Goal: Check status: Check status

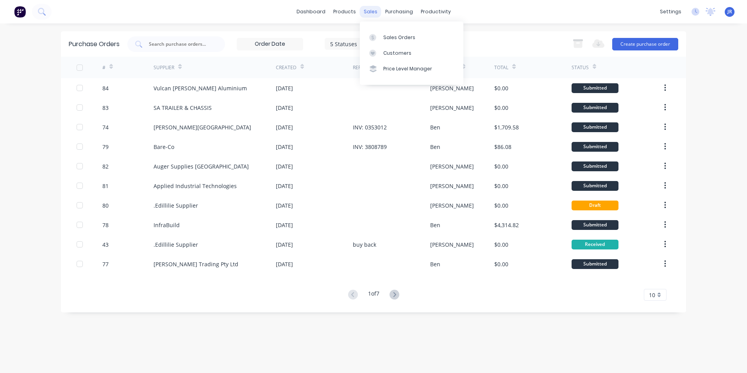
click at [367, 11] on div "sales" at bounding box center [370, 12] width 21 height 12
click at [387, 36] on div "Sales Orders" at bounding box center [399, 37] width 32 height 7
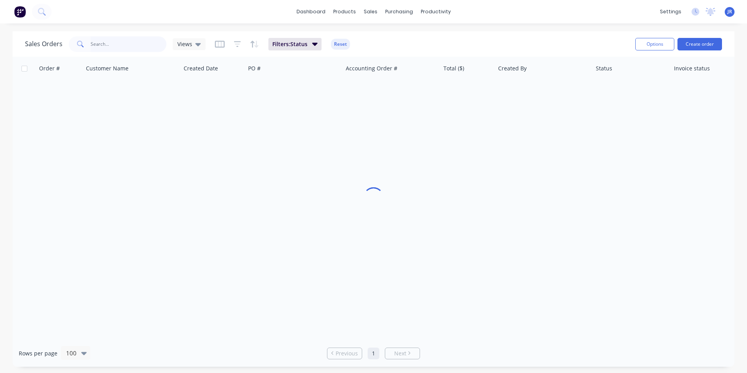
click at [115, 47] on input "text" at bounding box center [129, 44] width 76 height 16
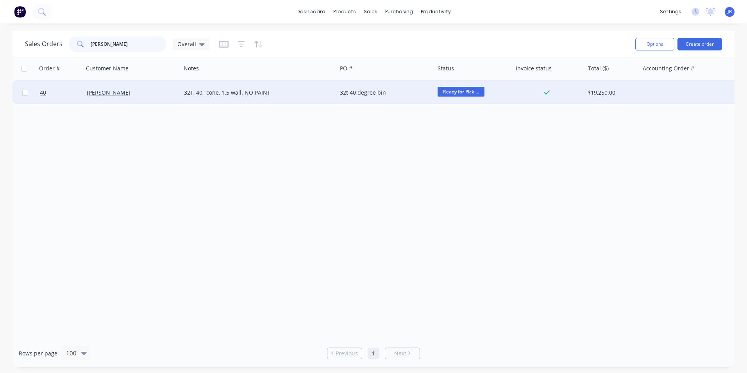
type input "[PERSON_NAME]"
click at [459, 88] on span "Ready for Pick ..." at bounding box center [460, 92] width 47 height 10
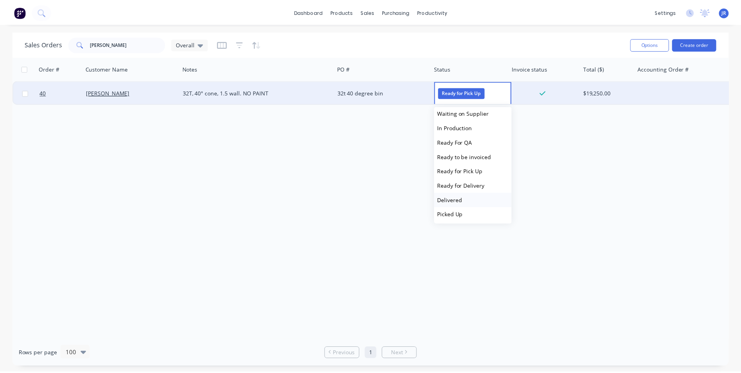
scroll to position [19, 0]
click at [484, 212] on button "Picked Up" at bounding box center [476, 213] width 78 height 14
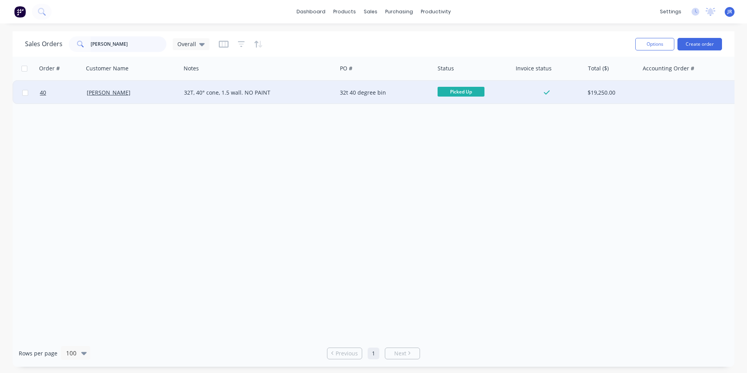
click at [150, 45] on input "[PERSON_NAME]" at bounding box center [129, 44] width 76 height 16
drag, startPoint x: 150, startPoint y: 45, endPoint x: 66, endPoint y: 45, distance: 83.6
click at [66, 45] on div "Sales Orders [PERSON_NAME] Overall" at bounding box center [117, 44] width 184 height 16
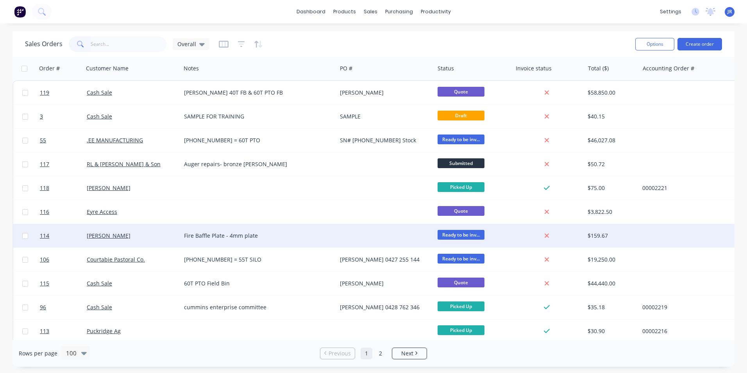
click at [312, 241] on div "Fire Baffle Plate - 4mm plate" at bounding box center [259, 235] width 156 height 23
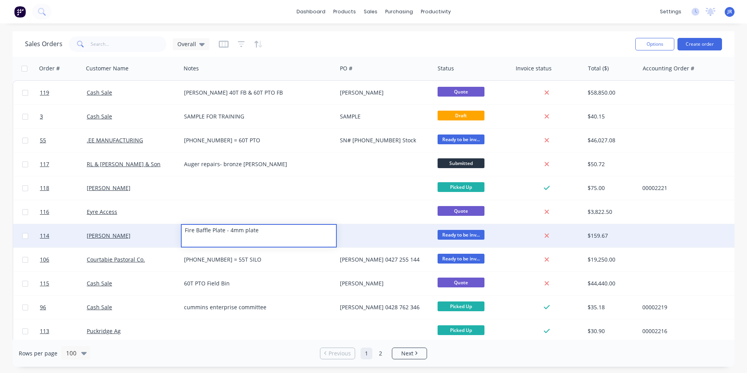
click at [158, 233] on div "[PERSON_NAME]" at bounding box center [130, 236] width 87 height 8
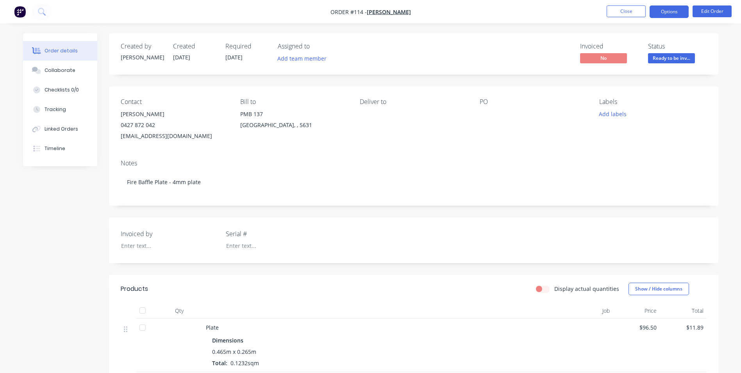
click at [674, 11] on button "Options" at bounding box center [668, 11] width 39 height 12
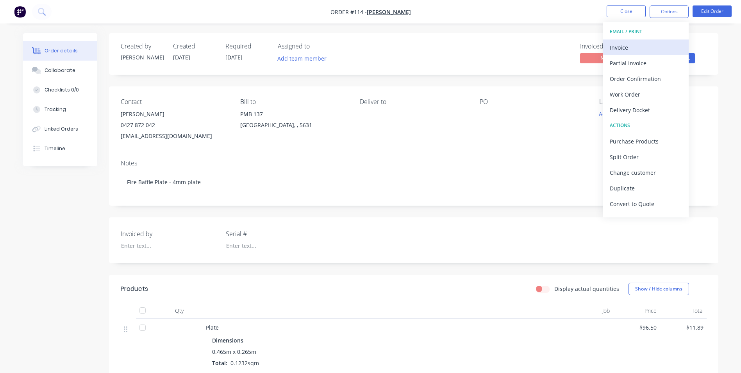
click at [630, 46] on div "Invoice" at bounding box center [646, 47] width 72 height 11
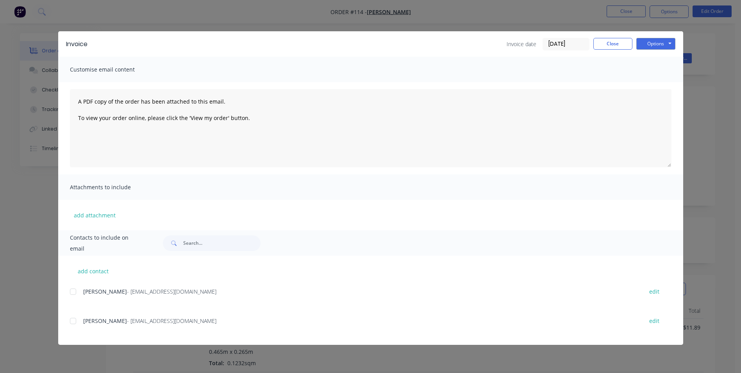
click at [71, 291] on div at bounding box center [73, 291] width 16 height 16
click at [663, 41] on button "Options" at bounding box center [655, 44] width 39 height 12
click at [663, 82] on button "Email" at bounding box center [661, 83] width 50 height 13
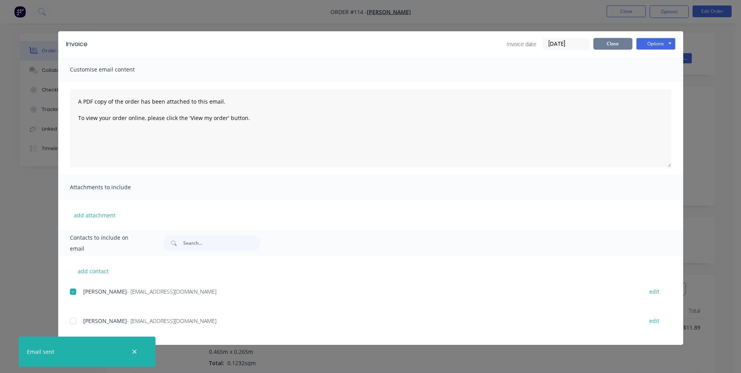
click at [616, 45] on button "Close" at bounding box center [612, 44] width 39 height 12
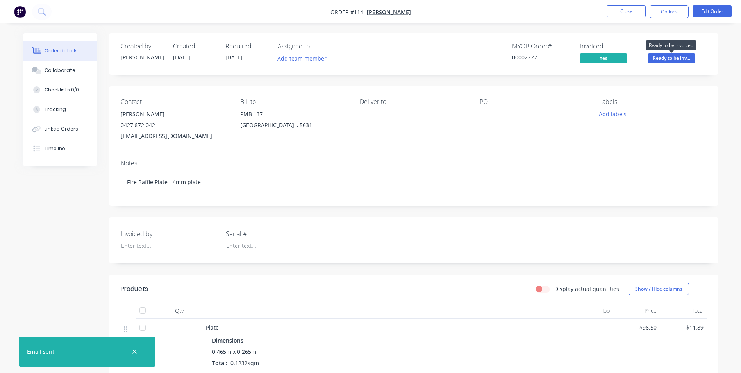
click at [674, 60] on span "Ready to be inv..." at bounding box center [671, 58] width 47 height 10
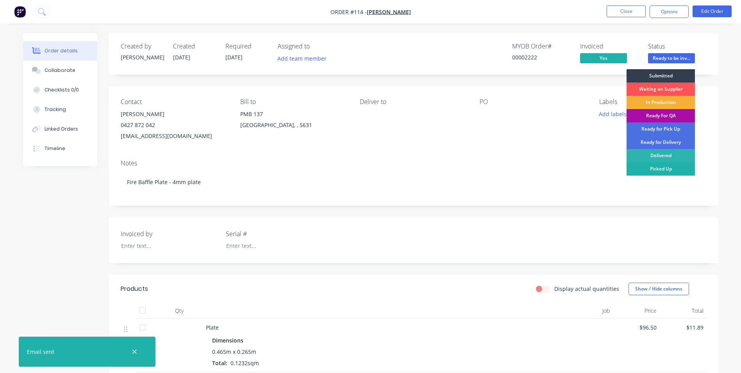
click at [671, 166] on div "Picked Up" at bounding box center [660, 168] width 68 height 13
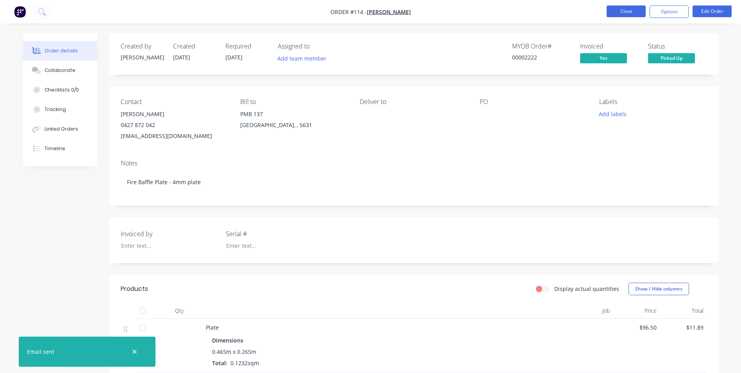
click at [632, 14] on button "Close" at bounding box center [625, 11] width 39 height 12
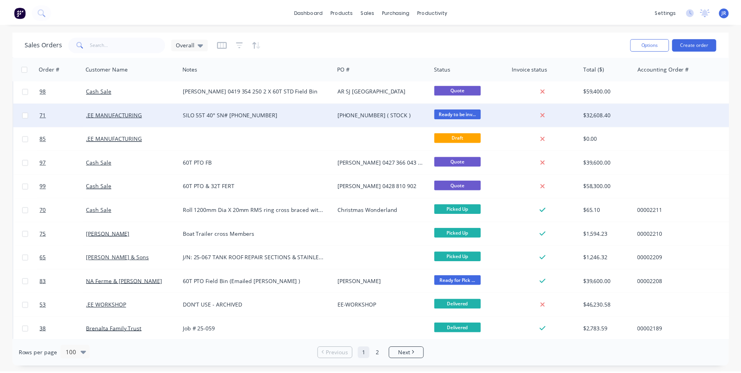
scroll to position [742, 0]
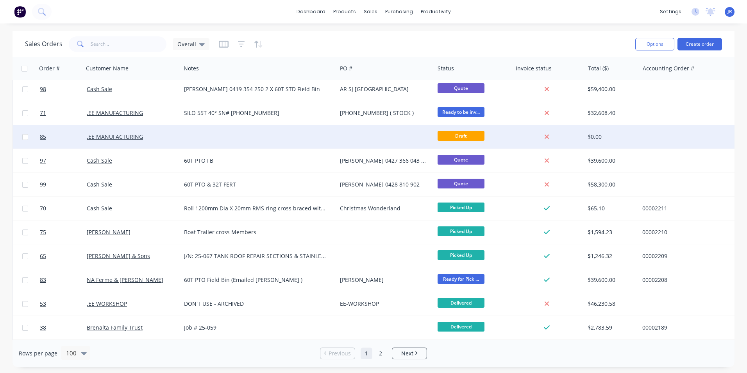
click at [359, 140] on div at bounding box center [385, 136] width 97 height 23
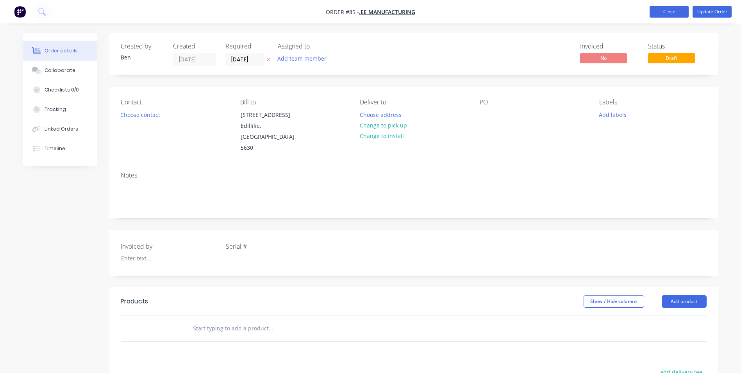
click at [661, 11] on button "Close" at bounding box center [668, 12] width 39 height 12
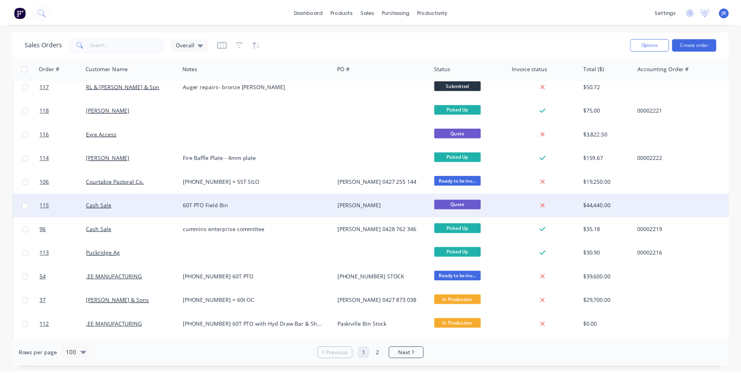
scroll to position [78, 0]
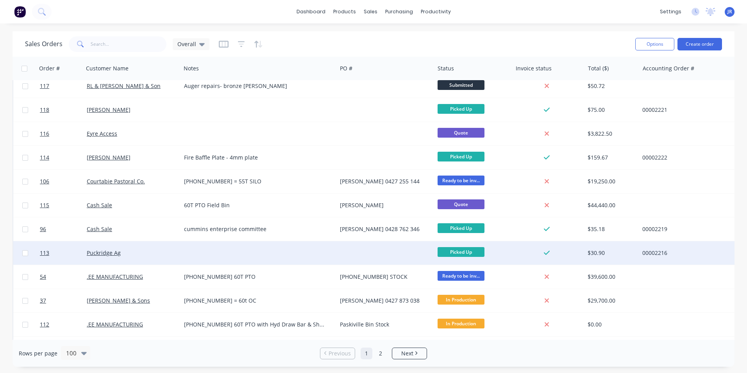
click at [328, 255] on div at bounding box center [259, 252] width 156 height 23
click at [399, 256] on div at bounding box center [385, 252] width 97 height 23
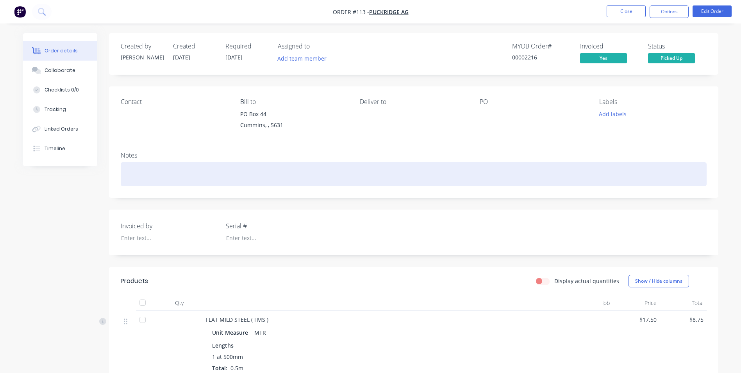
click at [157, 176] on div at bounding box center [414, 174] width 586 height 24
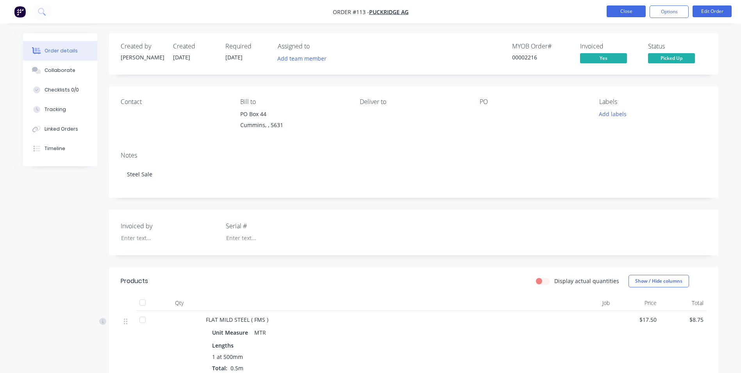
click at [616, 10] on button "Close" at bounding box center [625, 11] width 39 height 12
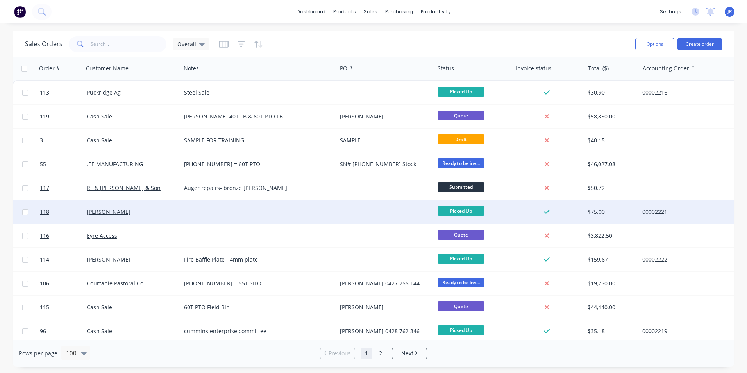
click at [229, 210] on div at bounding box center [259, 211] width 156 height 23
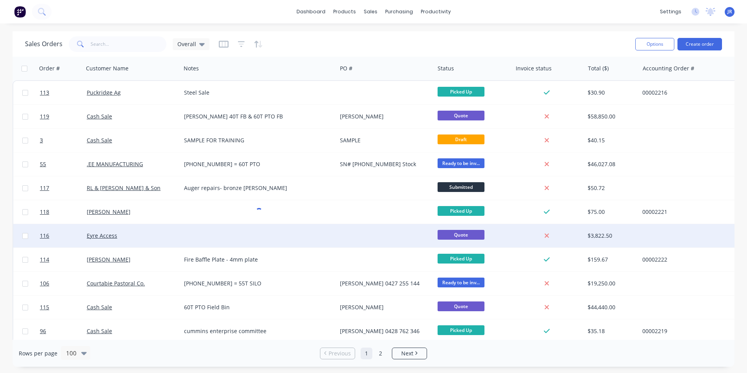
click at [251, 235] on div at bounding box center [259, 235] width 156 height 23
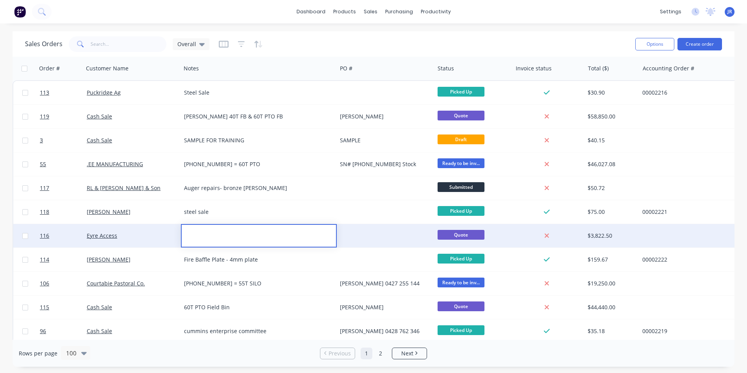
click at [152, 240] on div "Eyre Access" at bounding box center [132, 235] width 97 height 23
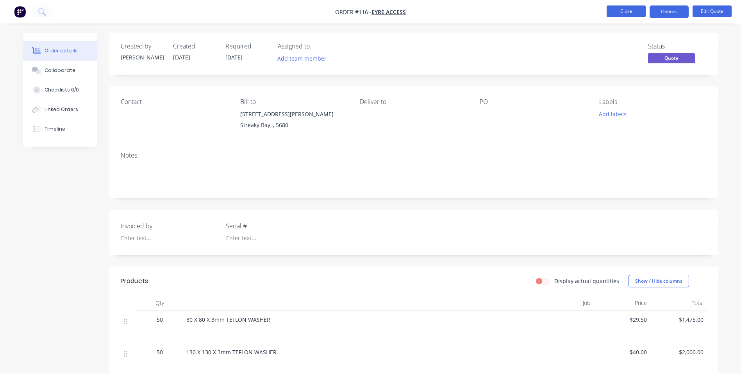
click at [624, 10] on button "Close" at bounding box center [625, 11] width 39 height 12
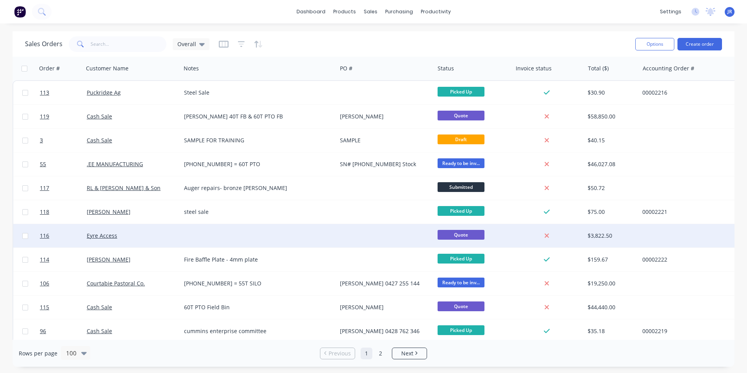
click at [204, 234] on div at bounding box center [259, 235] width 156 height 23
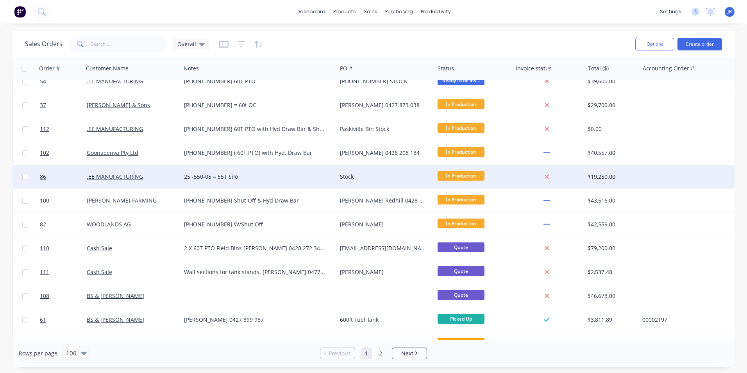
scroll to position [351, 0]
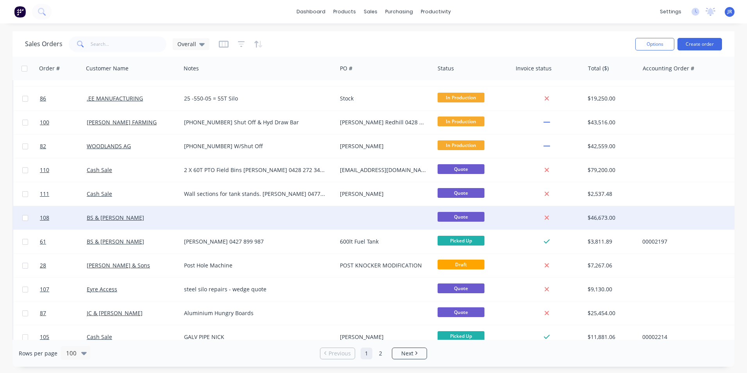
click at [201, 220] on div at bounding box center [259, 217] width 156 height 23
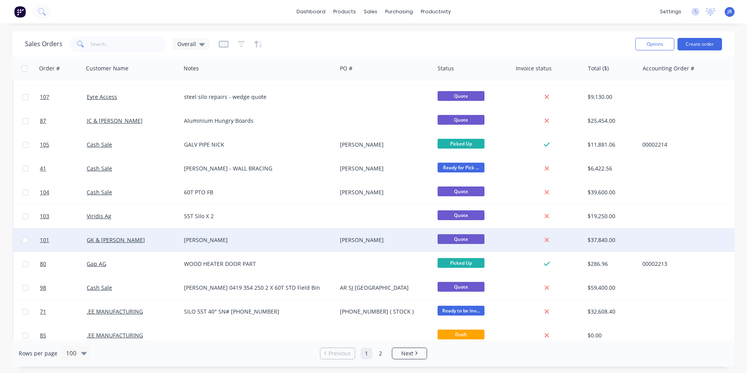
scroll to position [547, 0]
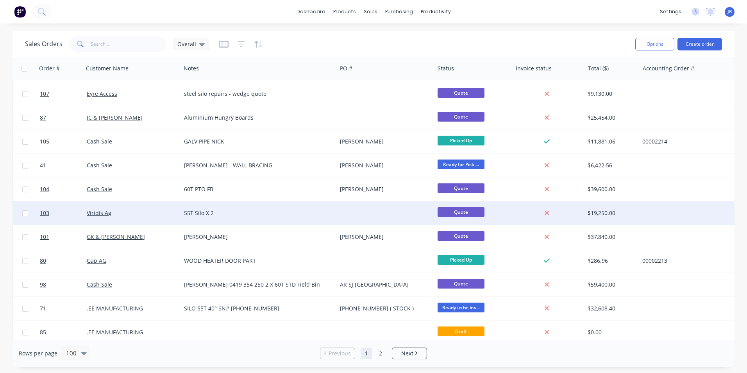
click at [256, 217] on div "55T Silo X 2" at bounding box center [259, 212] width 156 height 23
click at [161, 215] on div "Viridis Ag" at bounding box center [130, 213] width 87 height 8
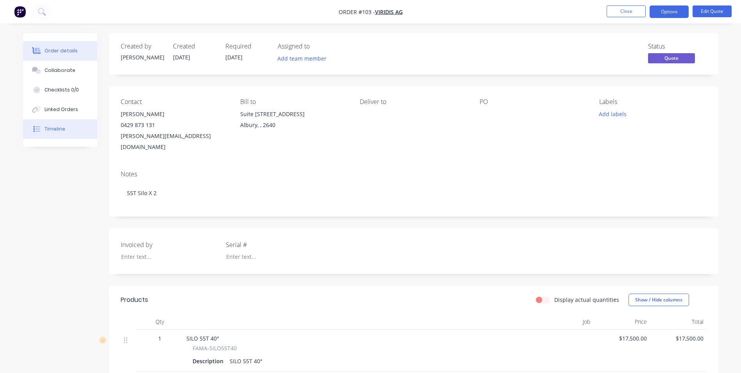
click at [66, 131] on button "Timeline" at bounding box center [60, 129] width 74 height 20
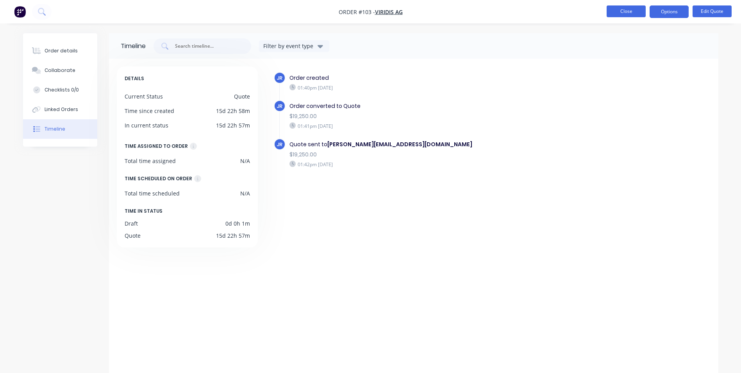
click at [616, 12] on button "Close" at bounding box center [625, 11] width 39 height 12
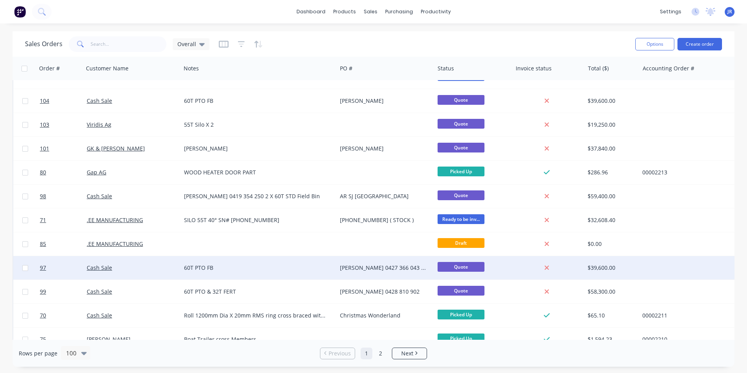
scroll to position [664, 0]
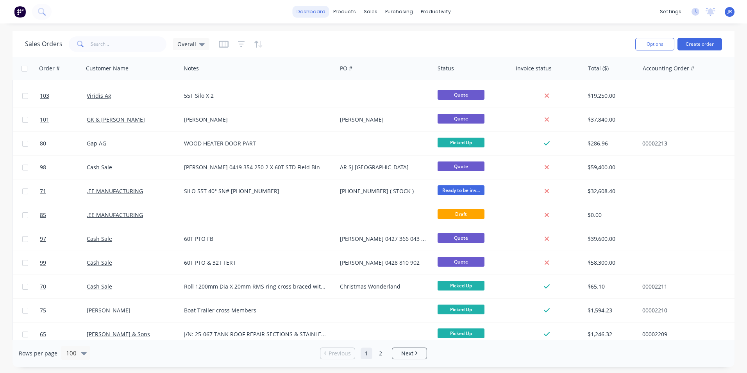
click at [318, 16] on link "dashboard" at bounding box center [310, 12] width 37 height 12
